Goal: Information Seeking & Learning: Check status

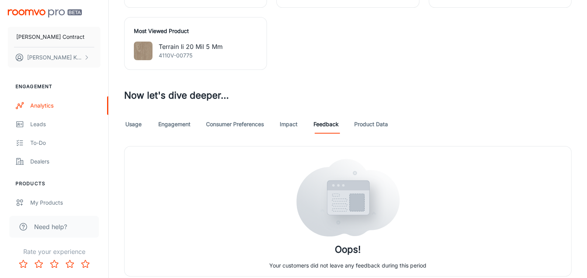
scroll to position [324, 0]
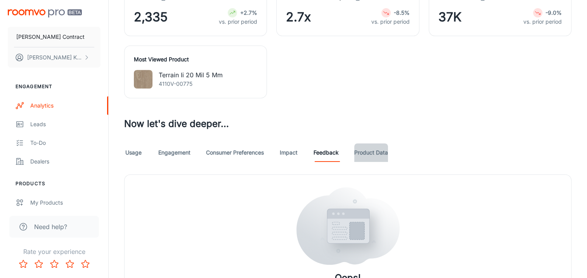
click at [377, 148] on link "Product Data" at bounding box center [371, 152] width 34 height 19
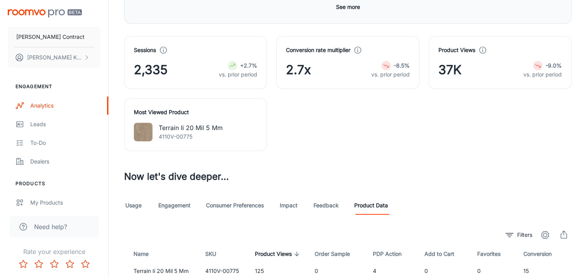
scroll to position [388, 0]
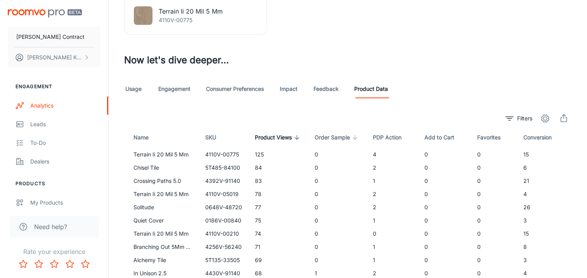
click at [321, 138] on span "Order Sample" at bounding box center [337, 137] width 45 height 9
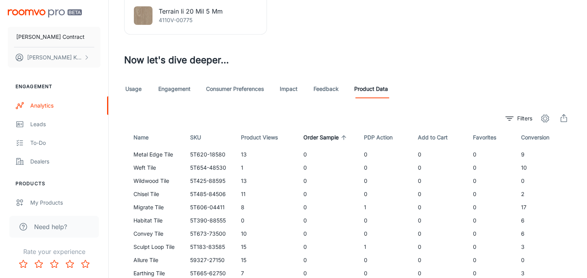
click at [324, 136] on span "Order Sample" at bounding box center [325, 137] width 45 height 9
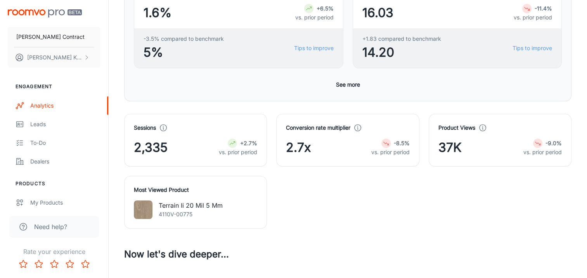
scroll to position [0, 0]
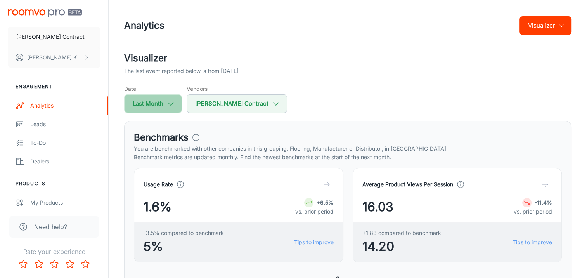
click at [164, 102] on button "Last Month" at bounding box center [153, 103] width 58 height 19
select select "8"
select select "2025"
select select "8"
select select "2025"
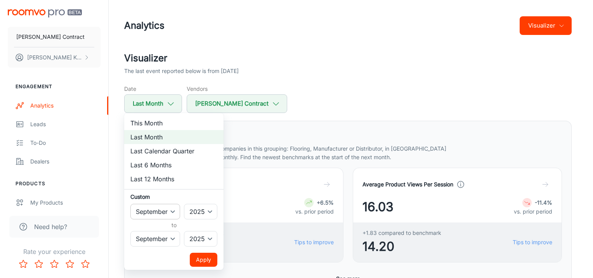
click at [169, 214] on select "January February March April May June July August September October November De…" at bounding box center [155, 212] width 50 height 16
select select "4"
click at [130, 204] on select "January February March April May June July August September October November De…" at bounding box center [155, 212] width 50 height 16
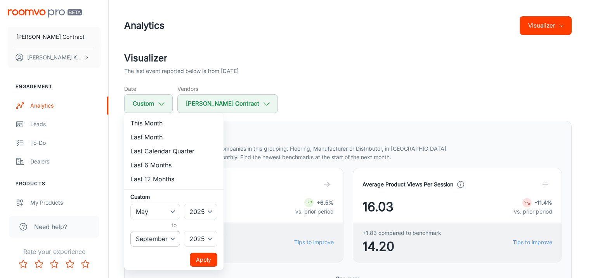
click at [154, 238] on select "January February March April May June July August September October November De…" at bounding box center [155, 239] width 50 height 16
select select "4"
click at [130, 231] on select "January February March April May June July August September October November De…" at bounding box center [155, 239] width 50 height 16
click at [192, 261] on button "Apply" at bounding box center [204, 259] width 28 height 14
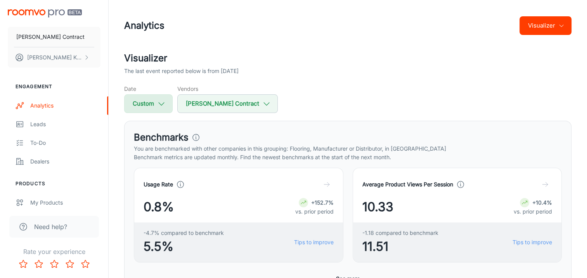
click at [157, 102] on icon "button" at bounding box center [161, 103] width 9 height 9
select select "4"
select select "2025"
select select "4"
select select "2025"
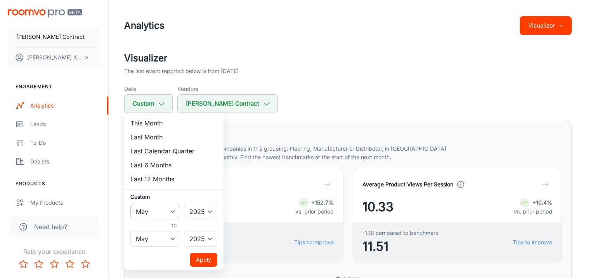
click at [166, 210] on select "January February March April May June July August September October November De…" at bounding box center [155, 212] width 50 height 16
select select "8"
click at [130, 204] on select "January February March April May June July August September October November De…" at bounding box center [155, 212] width 50 height 16
click at [159, 237] on select "January February March April May June July August September October November De…" at bounding box center [155, 239] width 50 height 16
select select "8"
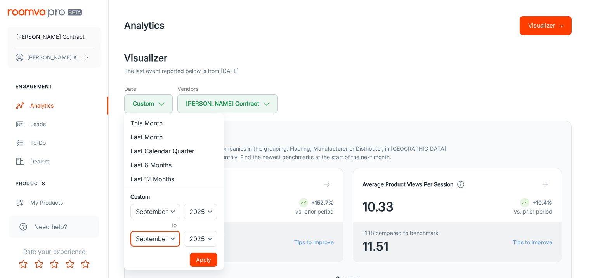
click at [130, 231] on select "January February March April May June July August September October November De…" at bounding box center [155, 239] width 50 height 16
